Goal: Task Accomplishment & Management: Use online tool/utility

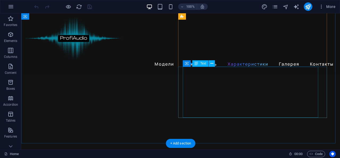
scroll to position [998, 0]
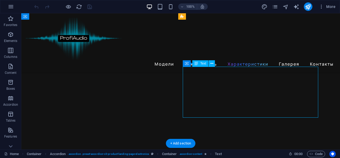
click at [198, 63] on icon at bounding box center [196, 63] width 4 height 6
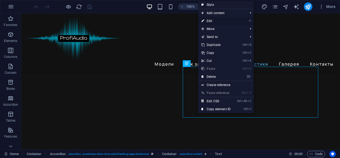
click at [220, 23] on link "⏎ Edit" at bounding box center [216, 21] width 36 height 8
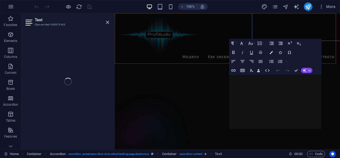
scroll to position [1183, 0]
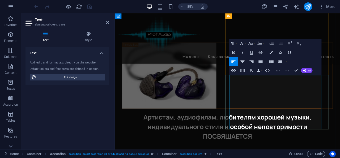
click at [89, 104] on div "Text Add, edit, and format text directly on the website. Default colors and fon…" at bounding box center [67, 96] width 84 height 99
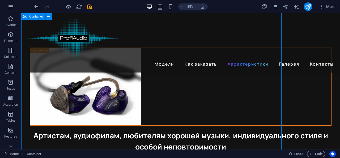
scroll to position [998, 0]
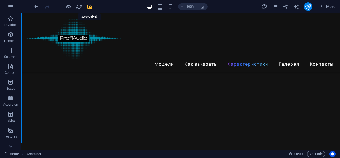
click at [91, 8] on icon "save" at bounding box center [90, 7] width 6 height 6
checkbox input "false"
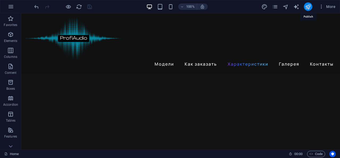
click at [310, 6] on icon "publish" at bounding box center [308, 7] width 6 height 6
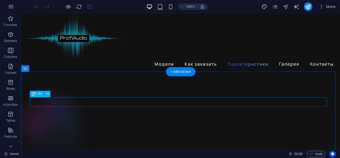
scroll to position [994, 0]
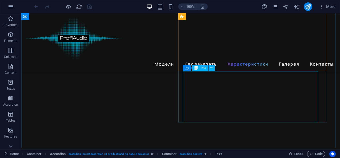
click at [202, 67] on span "Text" at bounding box center [203, 67] width 6 height 3
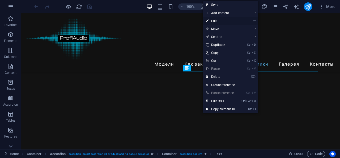
click at [222, 20] on link "⏎ Edit" at bounding box center [221, 21] width 36 height 8
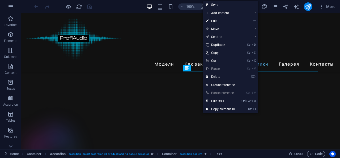
scroll to position [1178, 0]
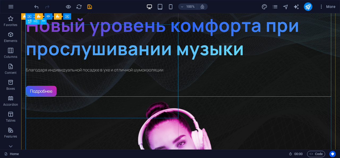
scroll to position [0, 0]
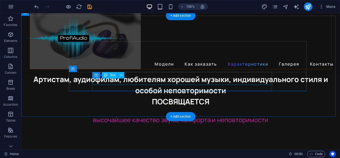
scroll to position [1326, 0]
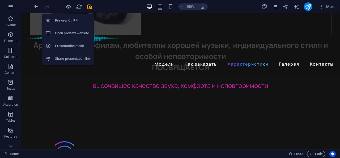
click at [66, 22] on h6 "Preview Ctrl+P" at bounding box center [73, 20] width 36 height 6
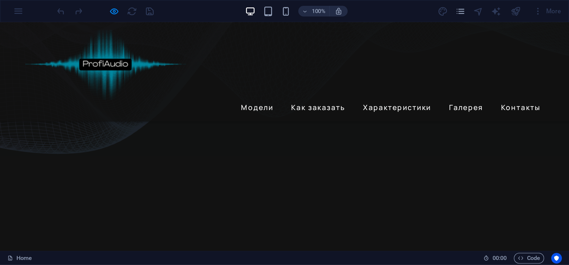
scroll to position [0, 0]
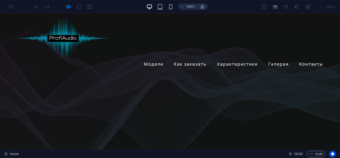
click at [91, 8] on div at bounding box center [62, 6] width 59 height 8
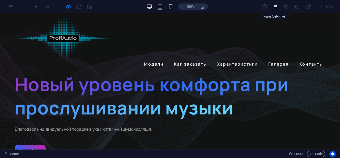
click at [274, 8] on icon "pages" at bounding box center [275, 7] width 6 height 6
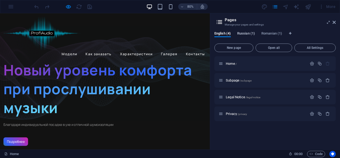
click at [249, 34] on span "Russian (1)" at bounding box center [246, 33] width 18 height 7
click at [225, 34] on span "English (4)" at bounding box center [222, 33] width 16 height 7
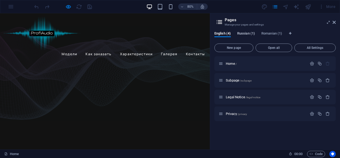
click at [248, 35] on span "Russian (1)" at bounding box center [246, 33] width 18 height 7
click at [226, 34] on span "English (4)" at bounding box center [222, 33] width 16 height 7
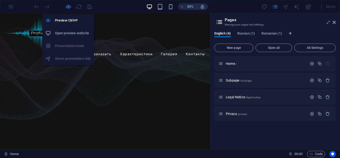
click at [76, 38] on li "Open preview website" at bounding box center [68, 33] width 52 height 13
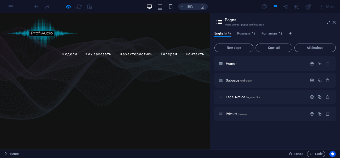
click at [334, 23] on icon at bounding box center [333, 22] width 3 height 4
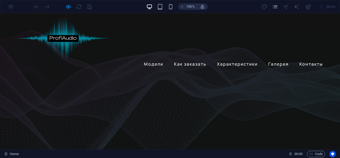
click at [10, 8] on div "100% More" at bounding box center [169, 6] width 339 height 13
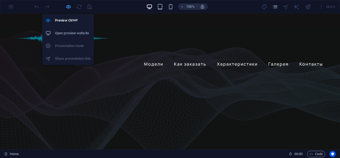
click at [68, 7] on icon "button" at bounding box center [68, 7] width 6 height 6
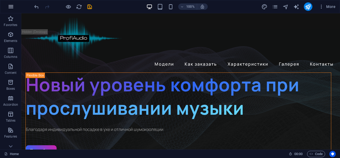
click at [12, 6] on icon "button" at bounding box center [11, 6] width 6 height 6
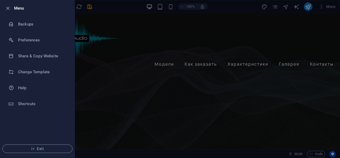
click at [161, 24] on div at bounding box center [170, 79] width 340 height 158
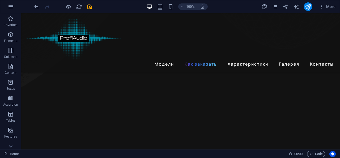
scroll to position [359, 0]
click at [10, 66] on icon "button" at bounding box center [10, 66] width 6 height 6
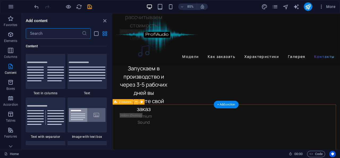
scroll to position [1564, 0]
